Goal: Task Accomplishment & Management: Manage account settings

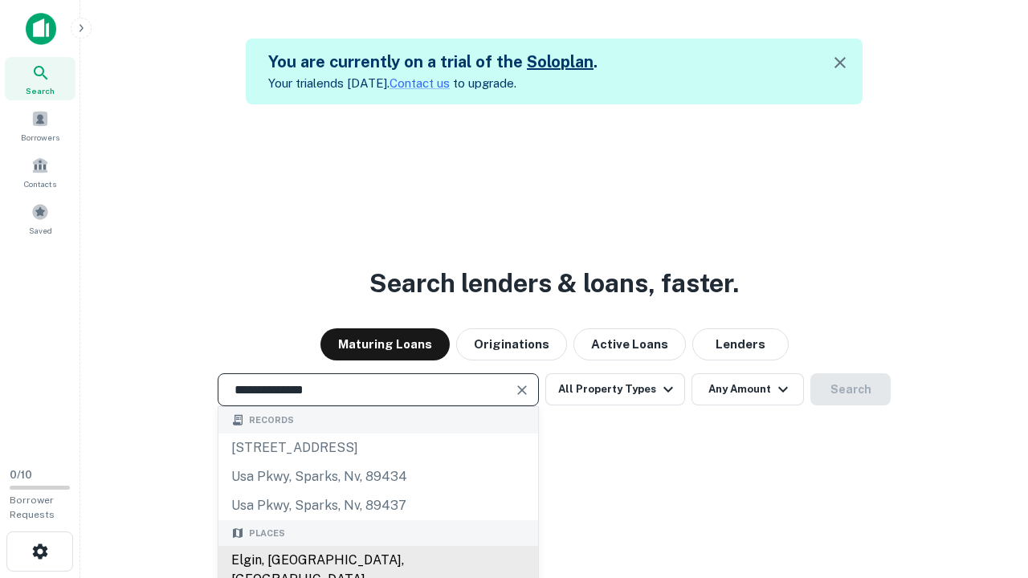
click at [377, 561] on div "Elgin, [GEOGRAPHIC_DATA], [GEOGRAPHIC_DATA]" at bounding box center [378, 570] width 320 height 48
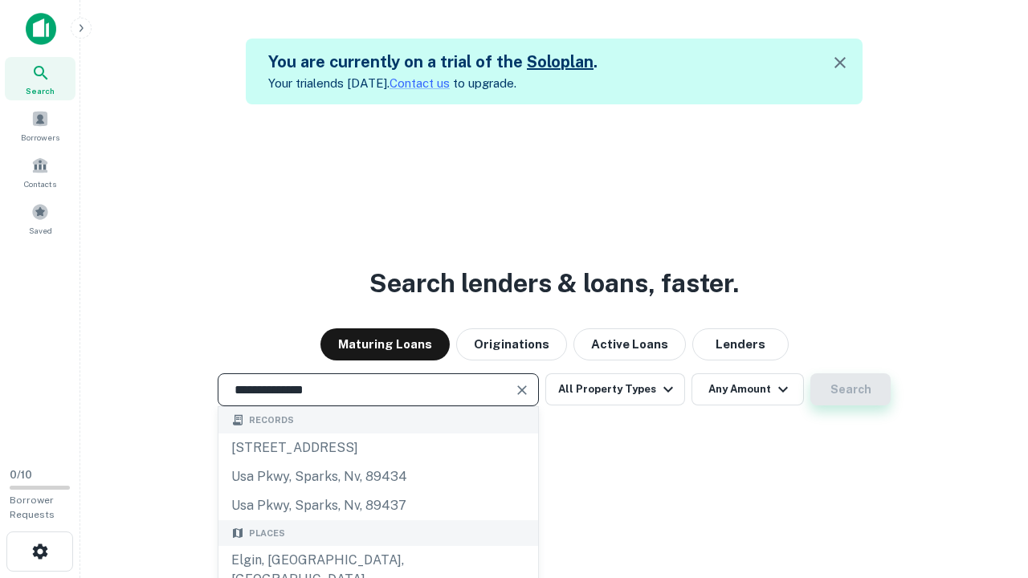
type input "**********"
click at [850, 389] on button "Search" at bounding box center [850, 389] width 80 height 32
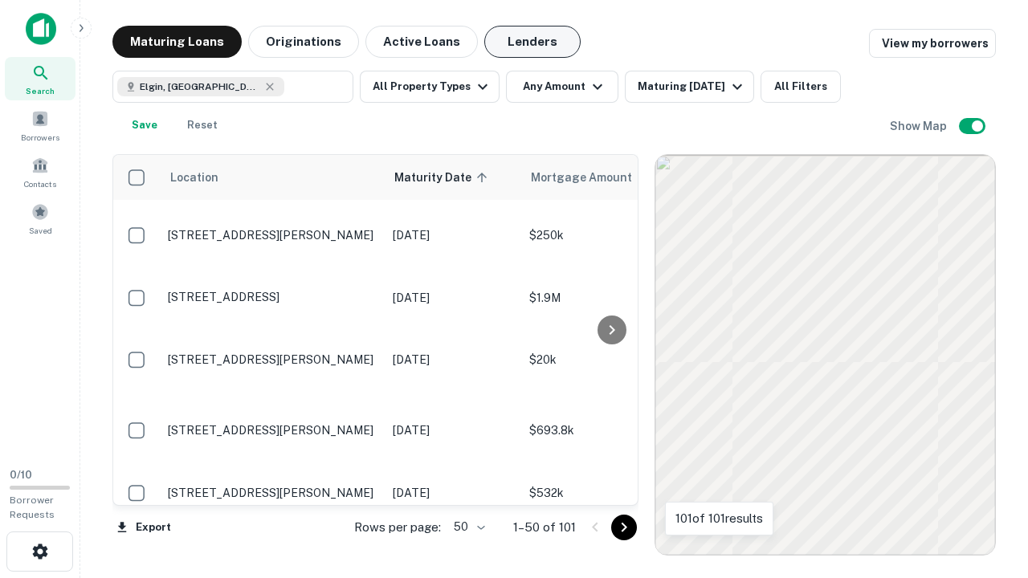
click at [532, 42] on button "Lenders" at bounding box center [532, 42] width 96 height 32
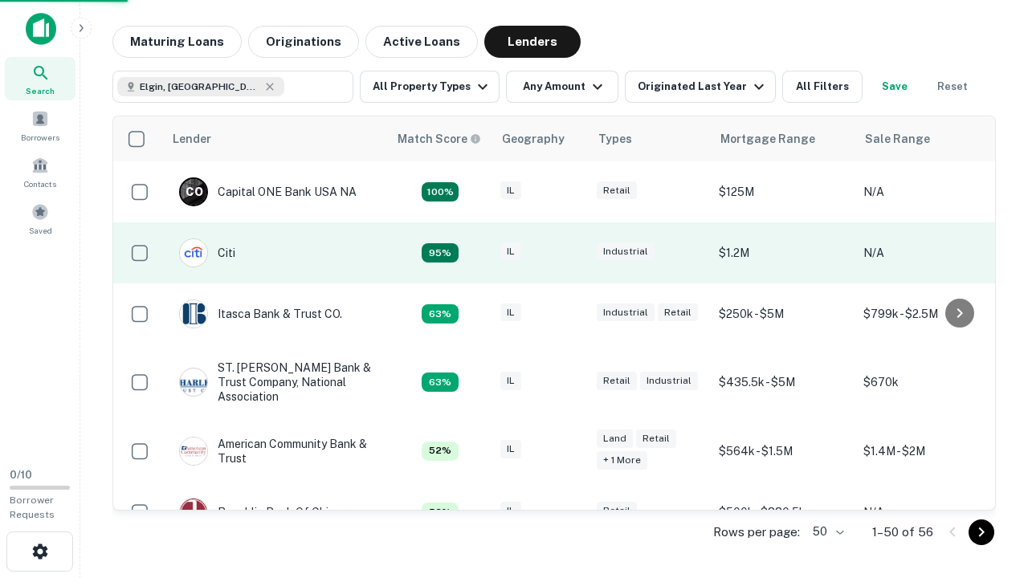
click at [570, 253] on div "IL" at bounding box center [540, 254] width 80 height 22
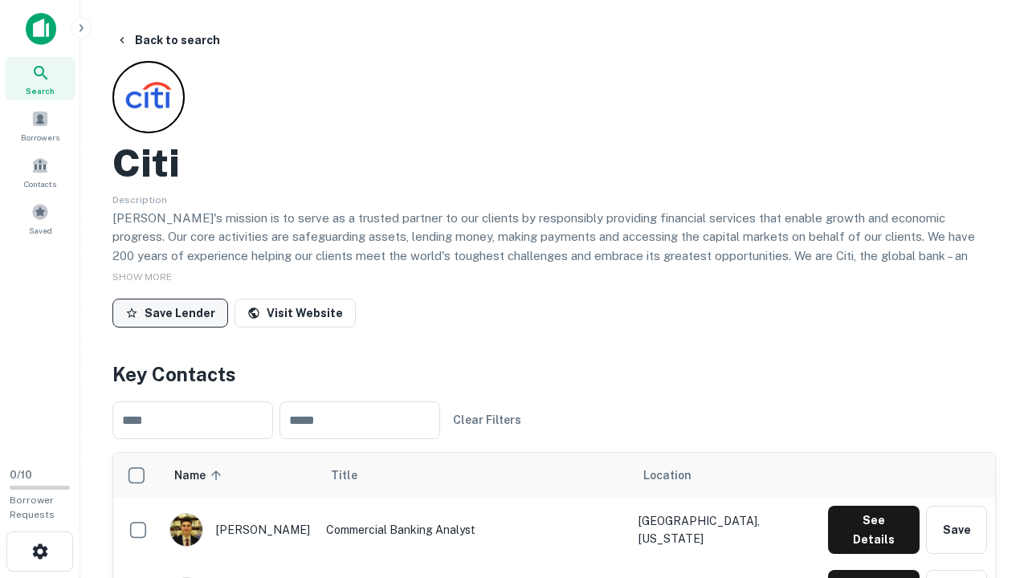
click at [170, 312] on button "Save Lender" at bounding box center [170, 313] width 116 height 29
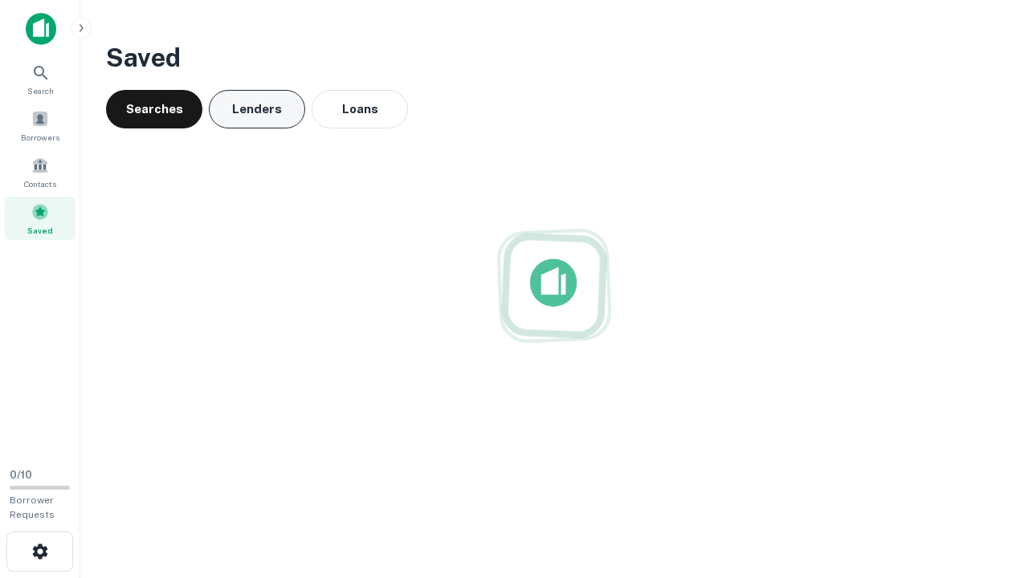
click at [257, 109] on button "Lenders" at bounding box center [257, 109] width 96 height 39
